Goal: Transaction & Acquisition: Subscribe to service/newsletter

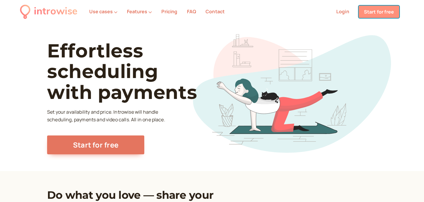
click at [394, 11] on link "Start for free" at bounding box center [379, 12] width 41 height 12
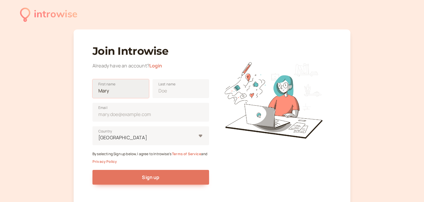
click at [127, 94] on input "First name" at bounding box center [120, 88] width 57 height 19
type input "Charlie"
type input "Schardt"
type input "United States"
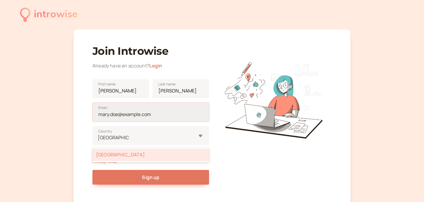
click at [133, 116] on input "Email" at bounding box center [150, 112] width 117 height 19
type input "charlie@charlieschardtcoachingllc.com"
click at [59, 146] on div "introwise Join Introwise Already have an account? Login Charlie First name Scha…" at bounding box center [212, 124] width 424 height 248
click at [89, 194] on div "Join Introwise Already have an account? Login Charlie First name Schardt Last n…" at bounding box center [212, 117] width 277 height 176
click at [145, 156] on div "United States" at bounding box center [150, 155] width 117 height 12
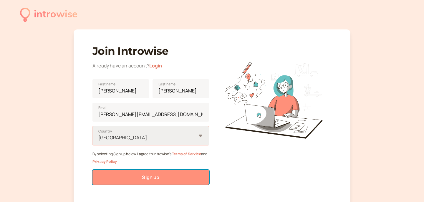
click at [169, 176] on button "Sign up" at bounding box center [150, 177] width 117 height 15
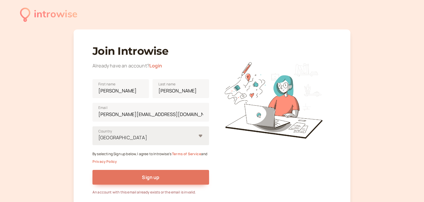
click at [157, 67] on link "Login" at bounding box center [155, 65] width 13 height 6
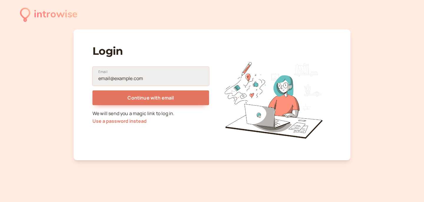
click at [148, 76] on input "Email" at bounding box center [150, 76] width 117 height 19
type input "charlie@charlieschardtcoachingllc.com"
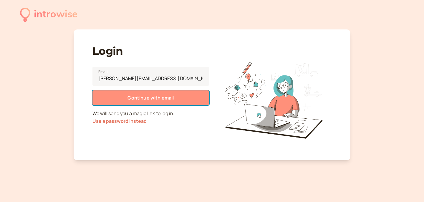
click at [150, 95] on span "Continue with email" at bounding box center [150, 97] width 46 height 6
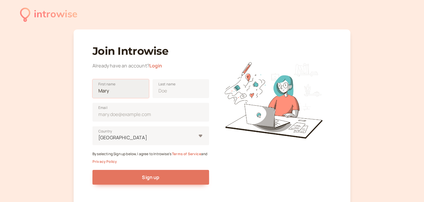
click at [121, 93] on input "First name" at bounding box center [120, 88] width 57 height 19
type input "Charlie"
type input "Schardt"
type input "United States"
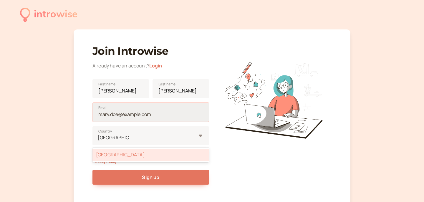
click at [133, 115] on input "Email" at bounding box center [150, 112] width 117 height 19
type input "[EMAIL_ADDRESS][DOMAIN_NAME]"
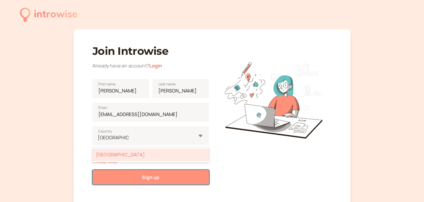
click at [139, 179] on button "Sign up" at bounding box center [150, 177] width 117 height 15
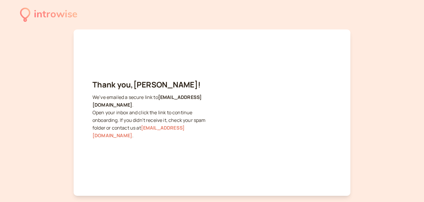
scroll to position [29, 0]
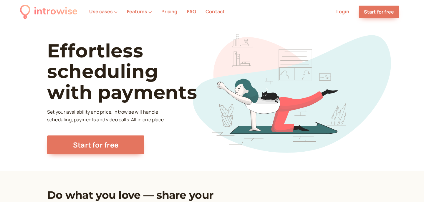
click at [342, 13] on link "Login" at bounding box center [342, 11] width 13 height 6
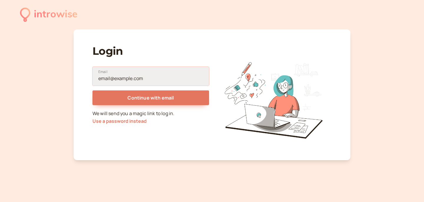
click at [137, 77] on input "Email" at bounding box center [150, 76] width 117 height 19
type input "[EMAIL_ADDRESS][DOMAIN_NAME]"
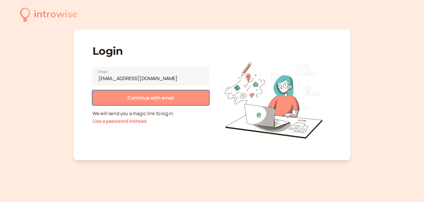
click at [146, 97] on span "Continue with email" at bounding box center [150, 97] width 46 height 6
